Goal: Register for event/course

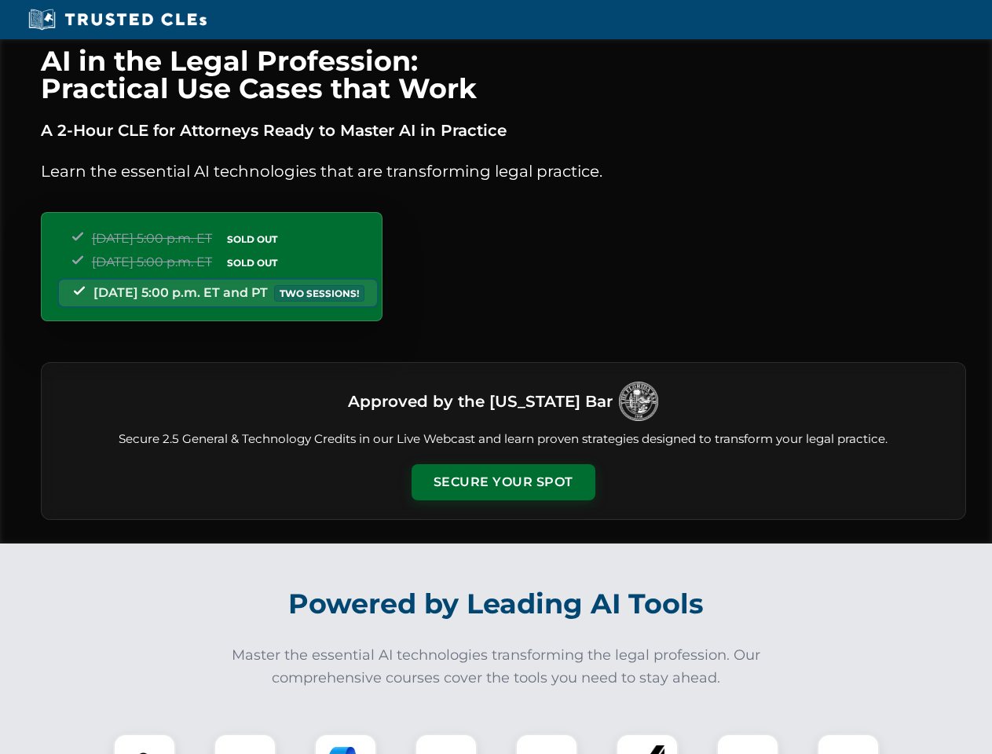
click at [503, 482] on button "Secure Your Spot" at bounding box center [504, 482] width 184 height 36
click at [145, 744] on img at bounding box center [145, 765] width 46 height 46
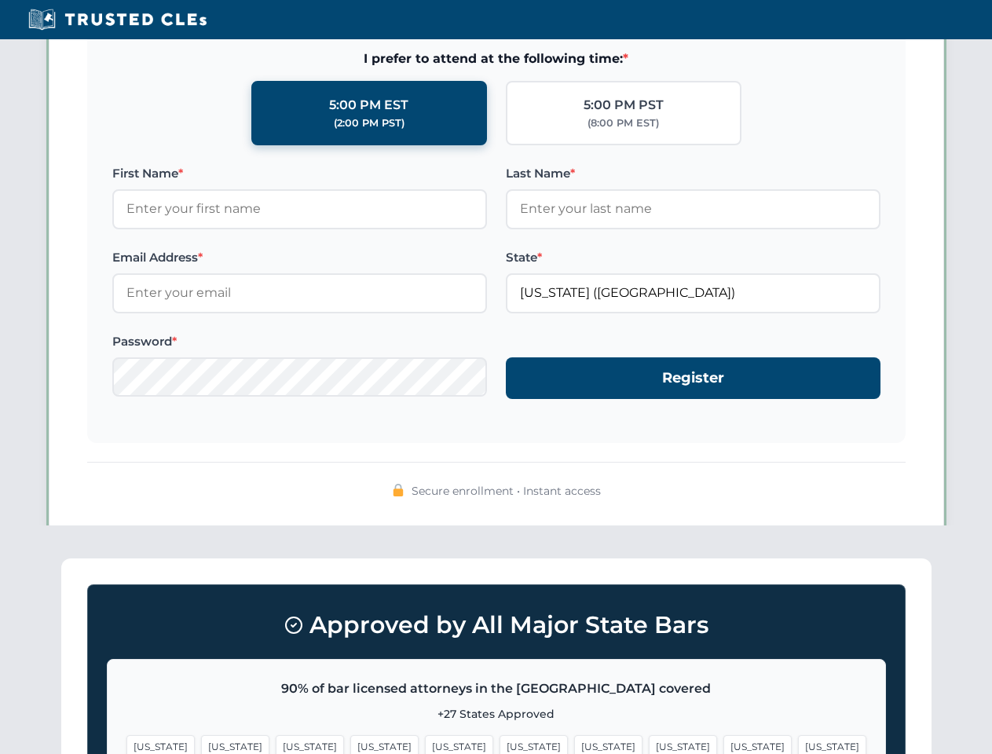
click at [574, 744] on span "[US_STATE]" at bounding box center [608, 746] width 68 height 23
click at [723, 744] on span "[US_STATE]" at bounding box center [757, 746] width 68 height 23
